Goal: Navigation & Orientation: Find specific page/section

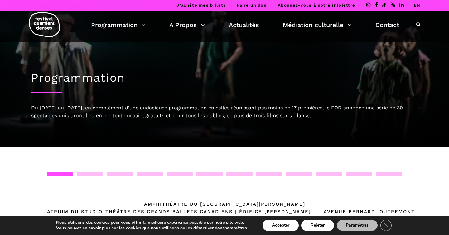
click at [414, 6] on link "EN" at bounding box center [417, 5] width 7 height 5
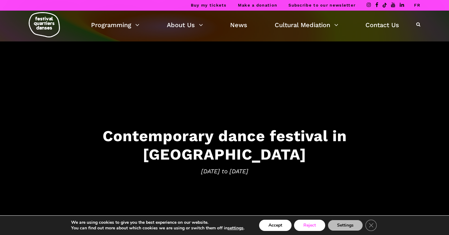
click at [308, 225] on button "Reject" at bounding box center [309, 225] width 31 height 11
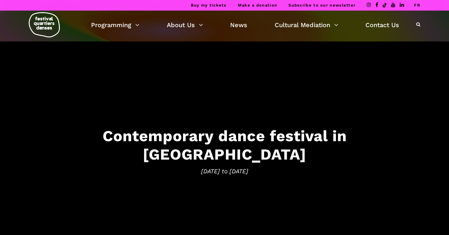
scroll to position [28, 0]
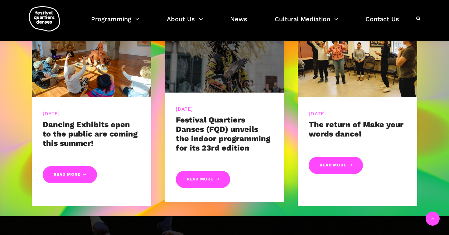
scroll to position [321, 0]
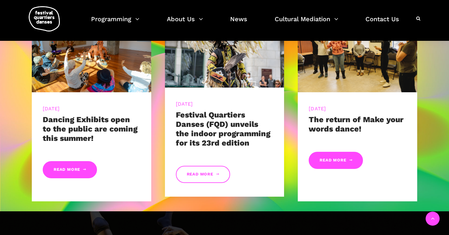
click at [198, 172] on link "Read More" at bounding box center [203, 174] width 54 height 17
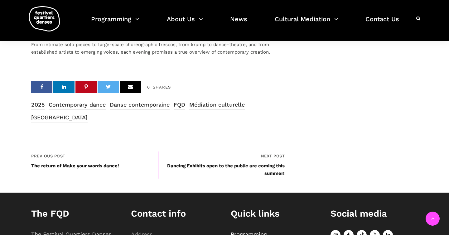
scroll to position [2148, 0]
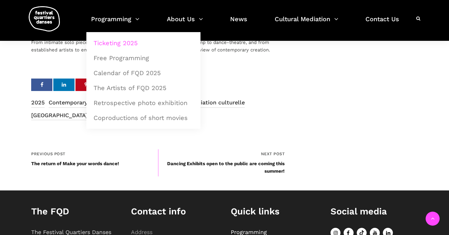
click at [114, 41] on link "Ticketing 2025" at bounding box center [143, 43] width 107 height 14
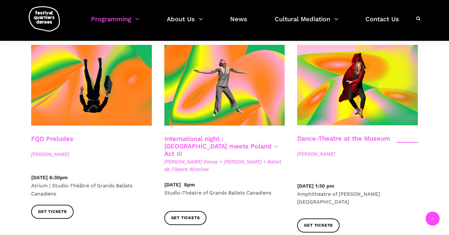
scroll to position [713, 0]
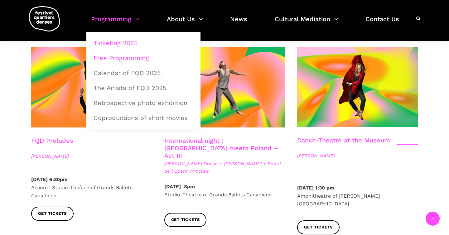
click at [118, 56] on link "Free Programming" at bounding box center [143, 58] width 107 height 14
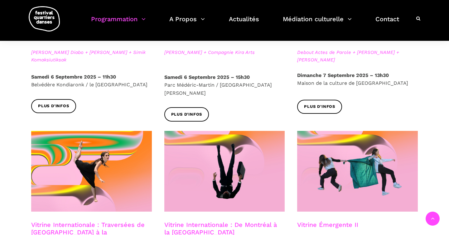
scroll to position [434, 0]
